Goal: Task Accomplishment & Management: Use online tool/utility

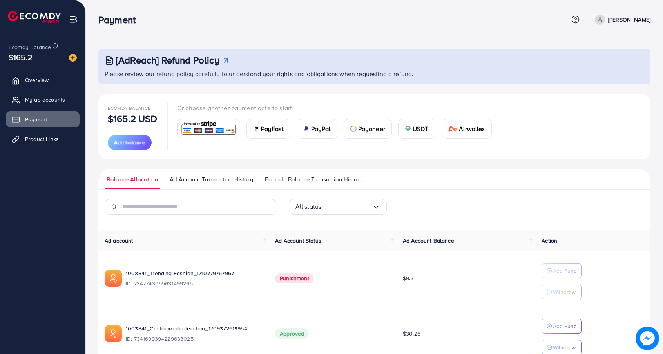
click at [54, 130] on ul "Overview My ad accounts Payment Product Links" at bounding box center [42, 112] width 85 height 86
click at [54, 134] on link "Product Links" at bounding box center [43, 139] width 74 height 16
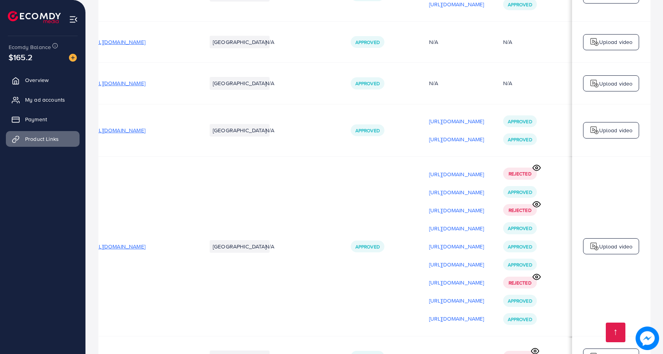
scroll to position [0, 29]
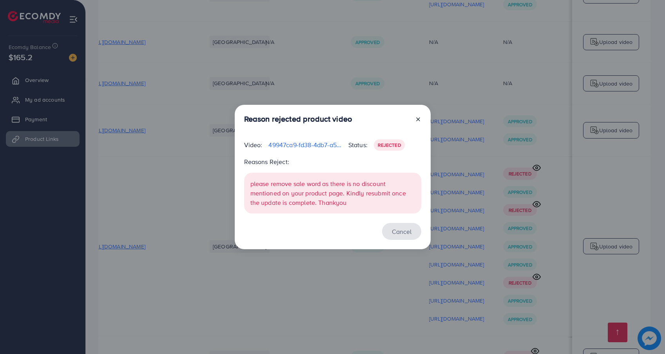
click at [401, 232] on button "Cancel" at bounding box center [401, 231] width 39 height 17
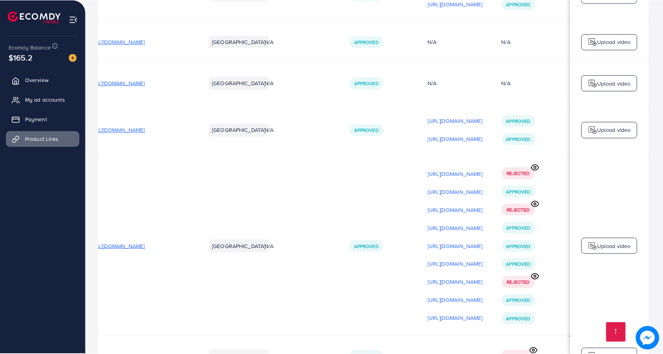
scroll to position [0, 106]
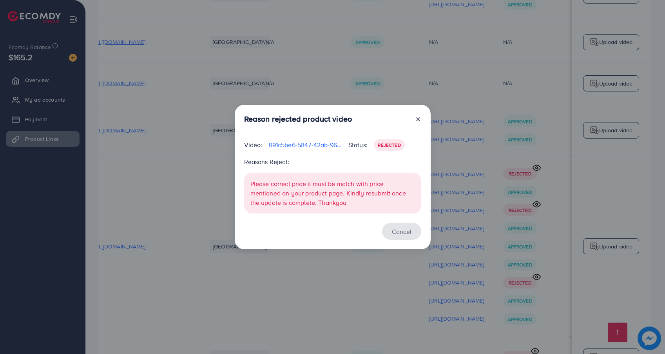
click at [408, 233] on button "Cancel" at bounding box center [401, 231] width 39 height 17
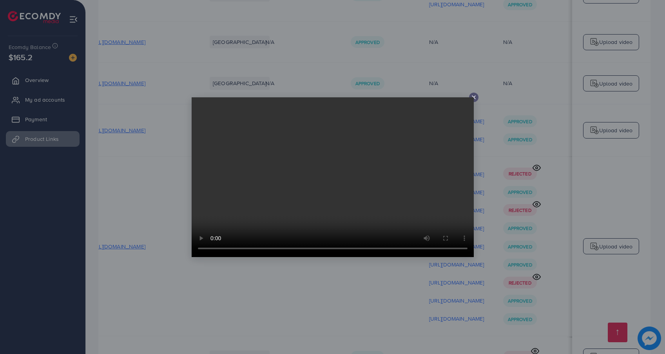
click at [475, 96] on line at bounding box center [473, 97] width 3 height 3
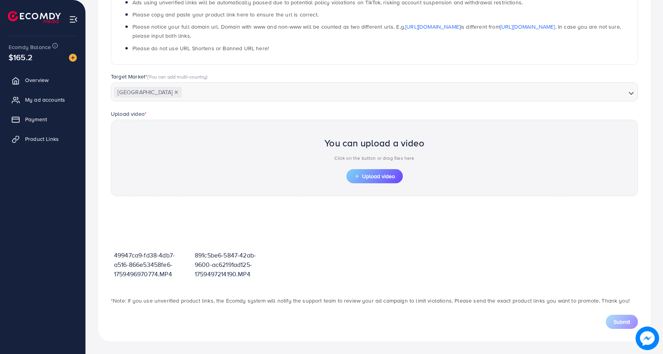
scroll to position [153, 0]
click at [396, 174] on button "Upload video" at bounding box center [375, 176] width 56 height 14
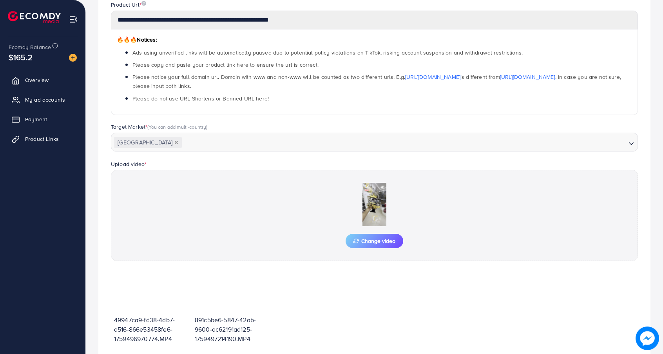
scroll to position [167, 0]
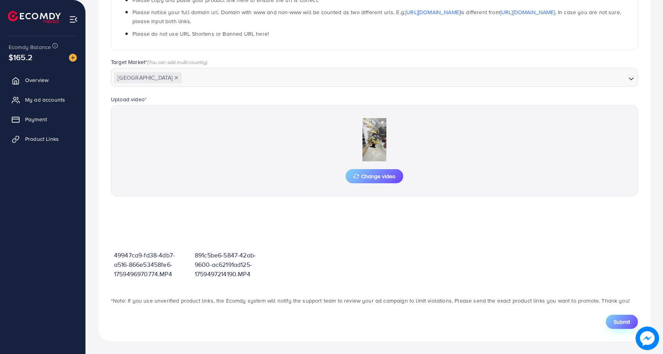
click at [612, 319] on button "Submit" at bounding box center [622, 321] width 32 height 14
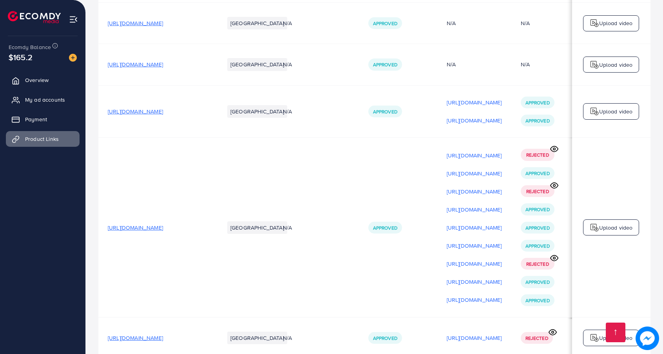
scroll to position [0, 108]
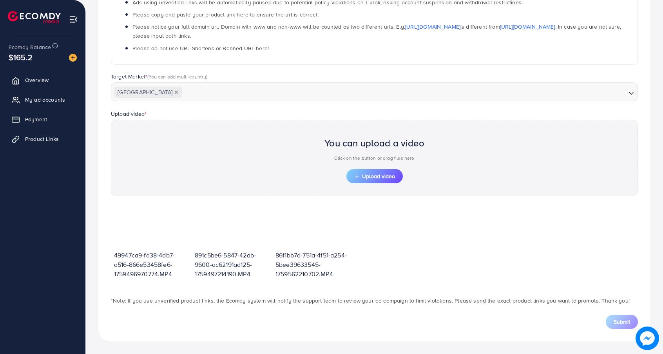
scroll to position [153, 0]
click at [371, 173] on span "Upload video" at bounding box center [374, 175] width 41 height 5
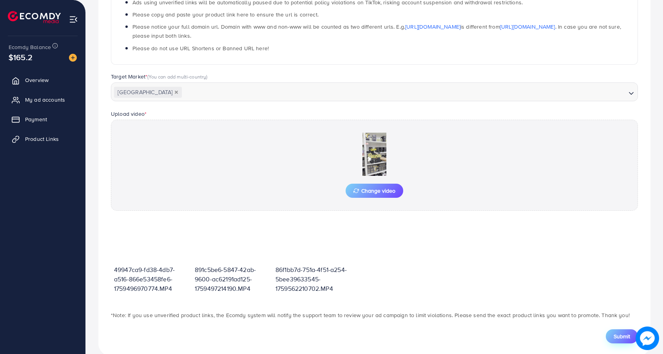
click at [612, 333] on button "Submit" at bounding box center [622, 336] width 32 height 14
